Goal: Task Accomplishment & Management: Manage account settings

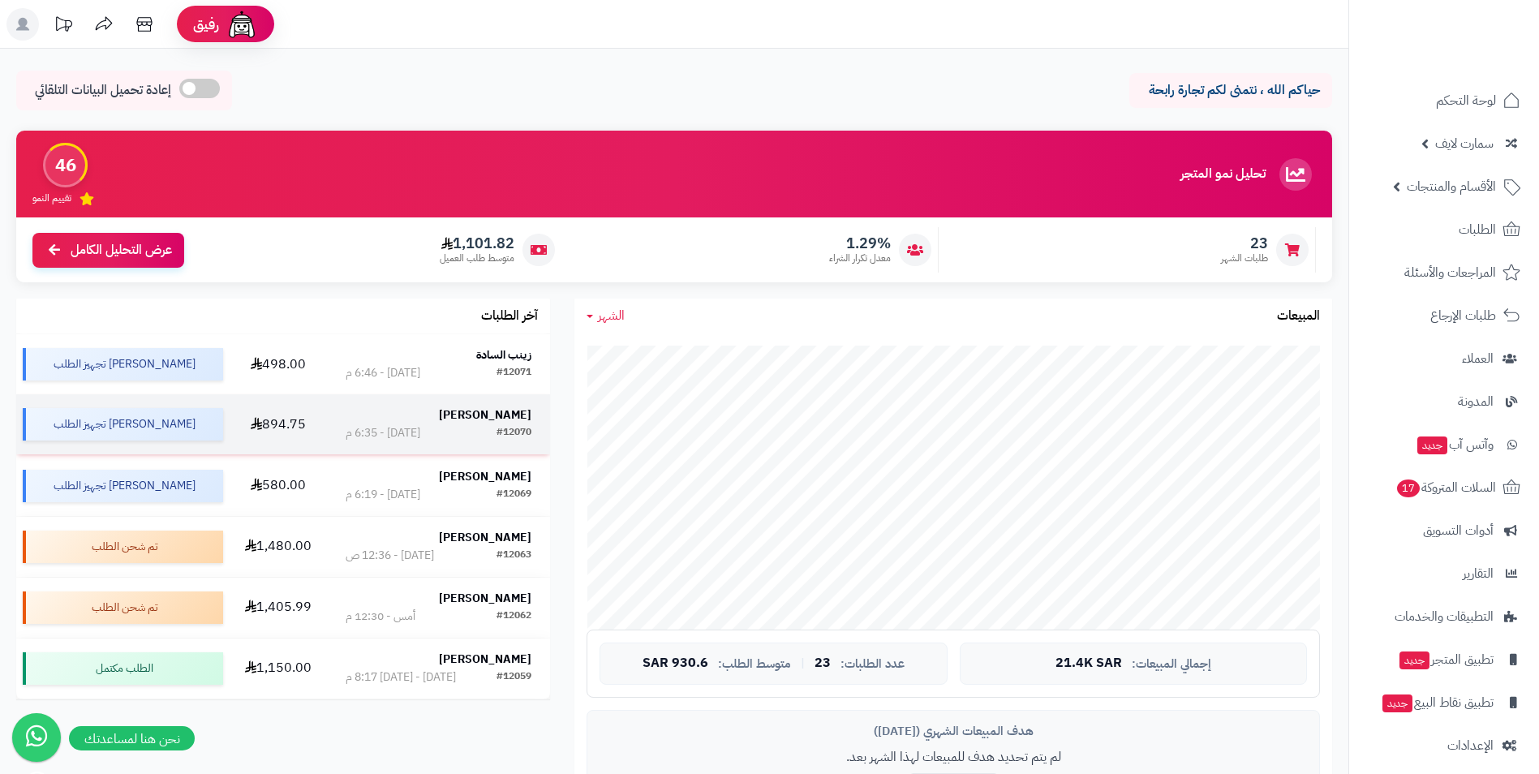
click at [498, 411] on strong "[PERSON_NAME]" at bounding box center [485, 415] width 92 height 17
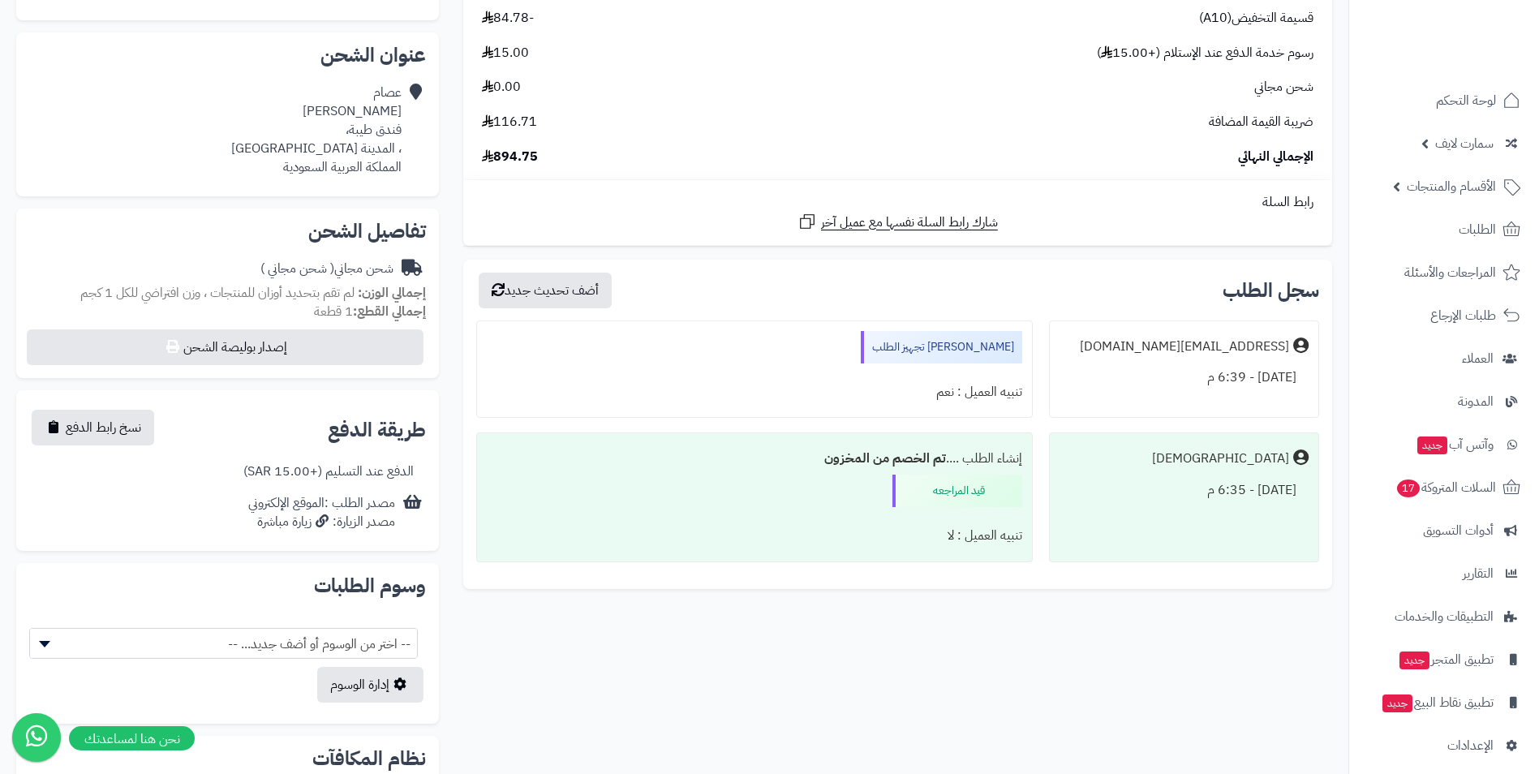
scroll to position [325, 0]
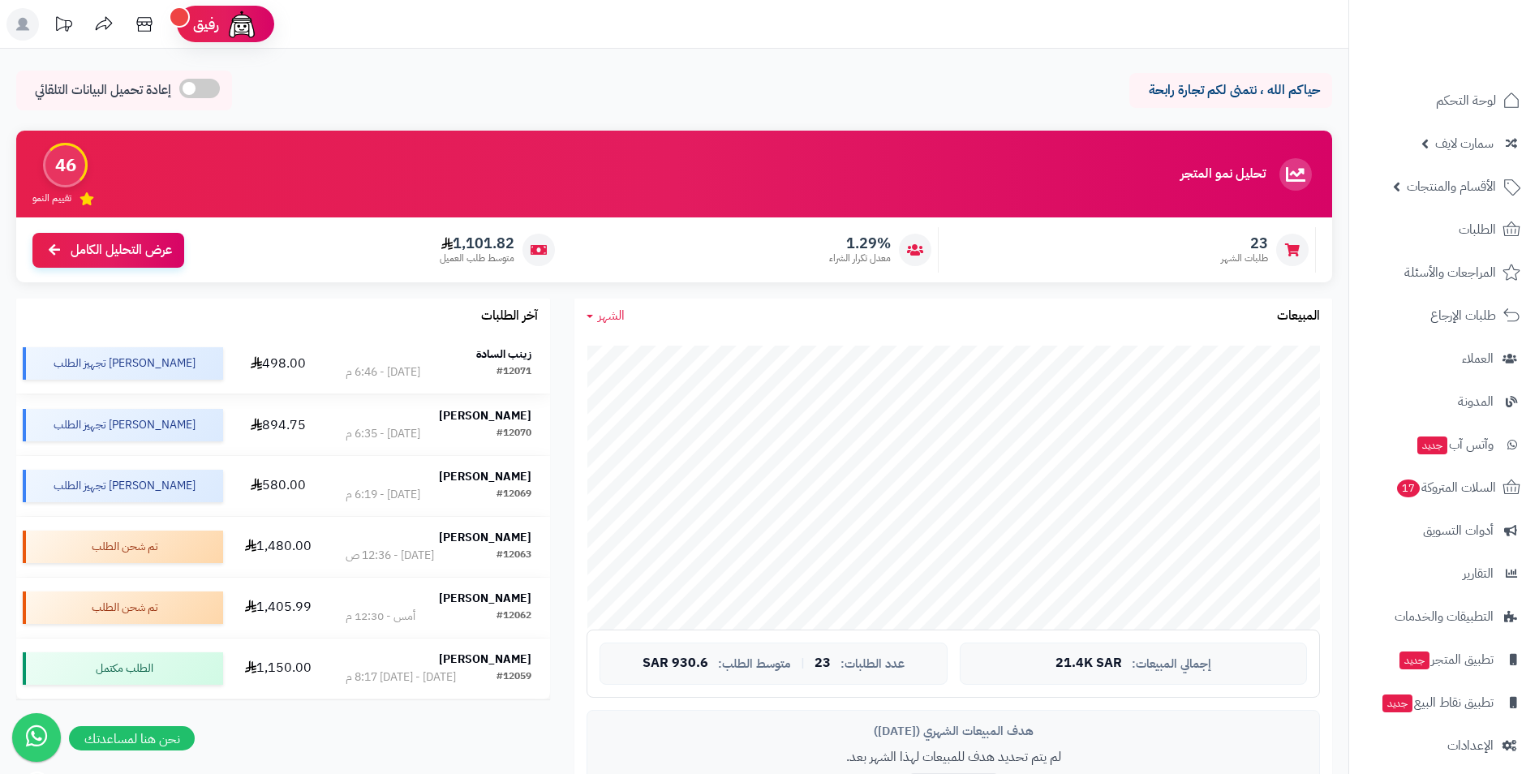
click at [508, 353] on strong "زينب السادة" at bounding box center [503, 354] width 55 height 17
